Goal: Find specific fact: Find contact information

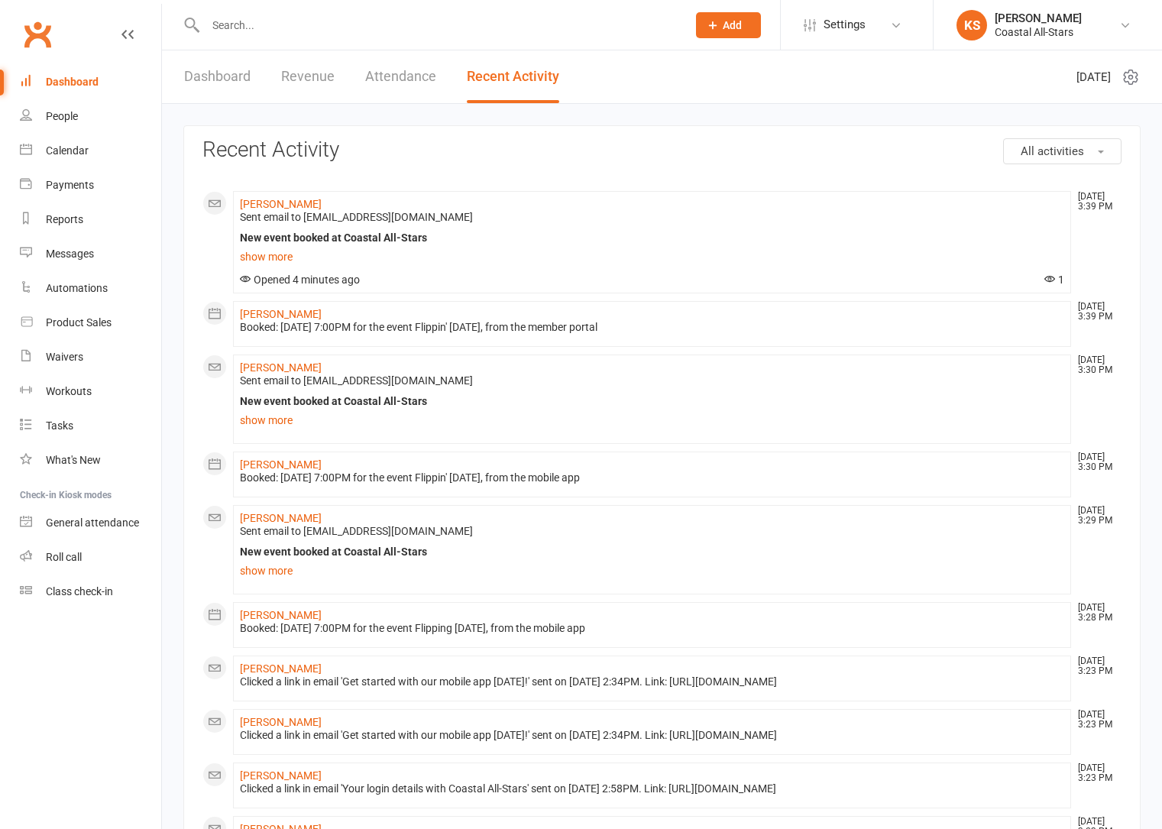
click at [287, 20] on input "text" at bounding box center [438, 25] width 475 height 21
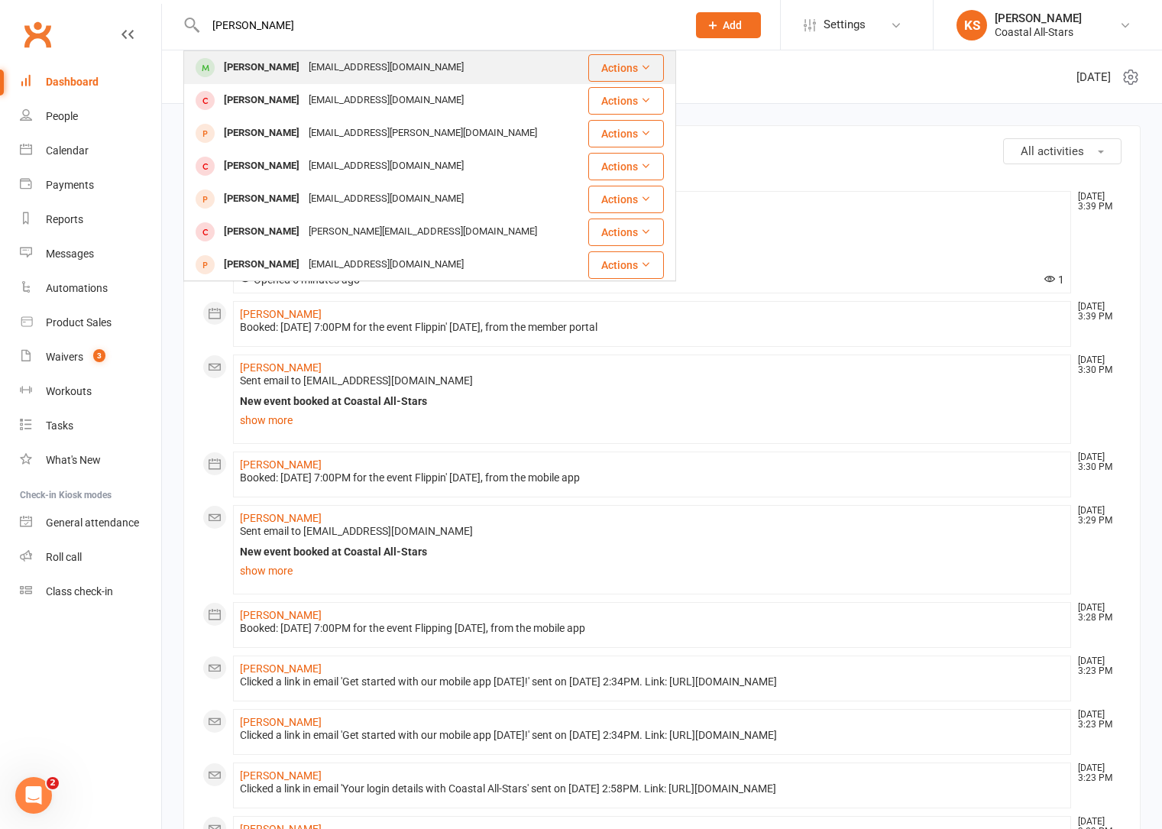
type input "[PERSON_NAME]"
click at [368, 75] on div "[EMAIL_ADDRESS][DOMAIN_NAME]" at bounding box center [386, 68] width 164 height 22
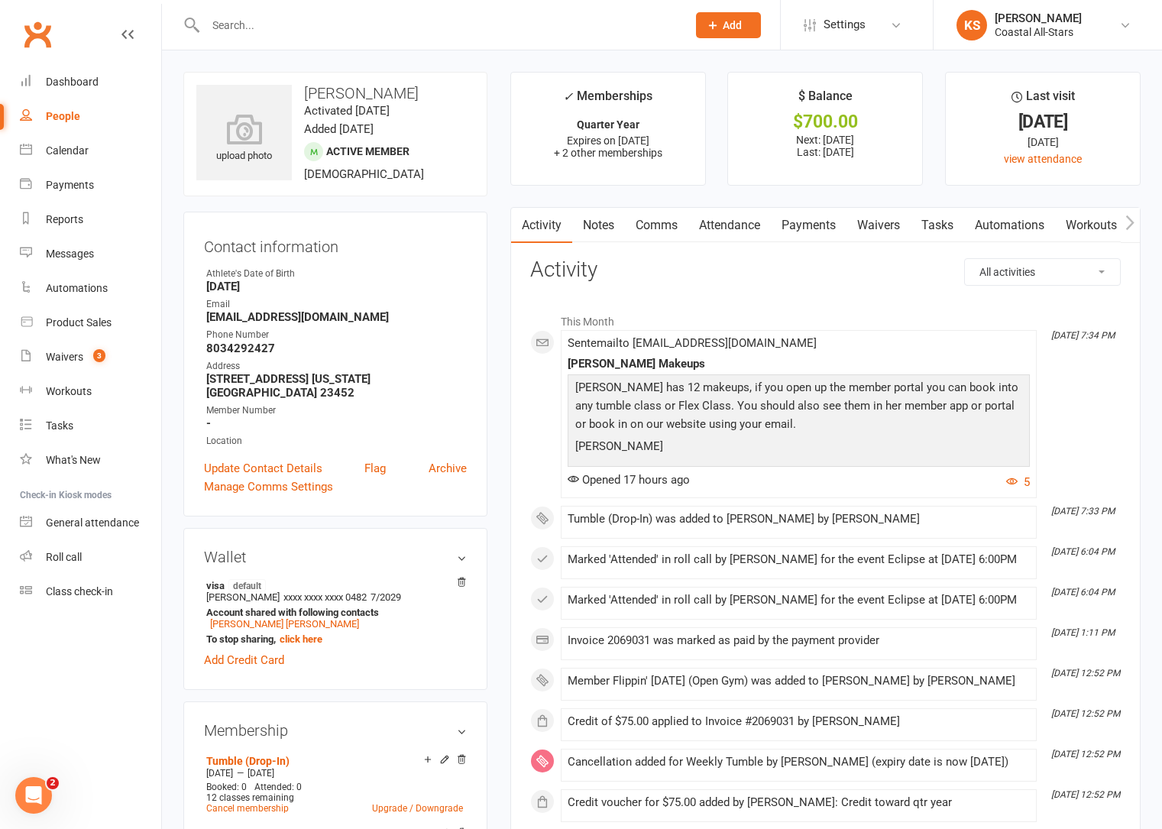
click at [423, 88] on h3 "[PERSON_NAME]" at bounding box center [335, 93] width 278 height 17
drag, startPoint x: 423, startPoint y: 88, endPoint x: 305, endPoint y: 89, distance: 117.7
click at [305, 89] on h3 "[PERSON_NAME]" at bounding box center [335, 93] width 278 height 17
copy h3 "[PERSON_NAME]"
